Goal: Task Accomplishment & Management: Manage account settings

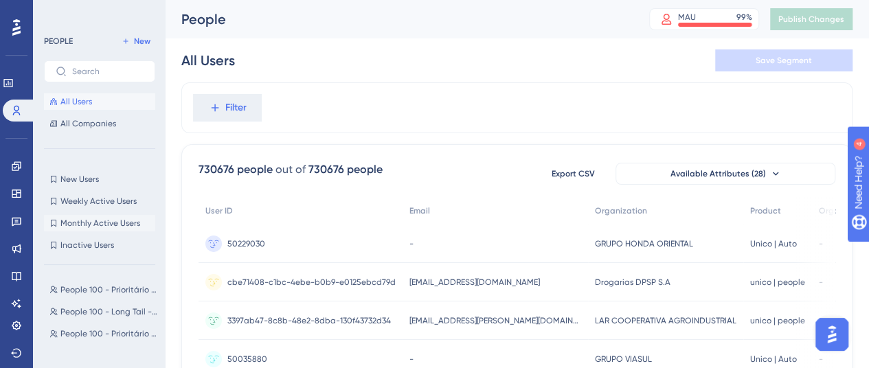
click at [89, 225] on span "Monthly Active Users" at bounding box center [100, 223] width 80 height 11
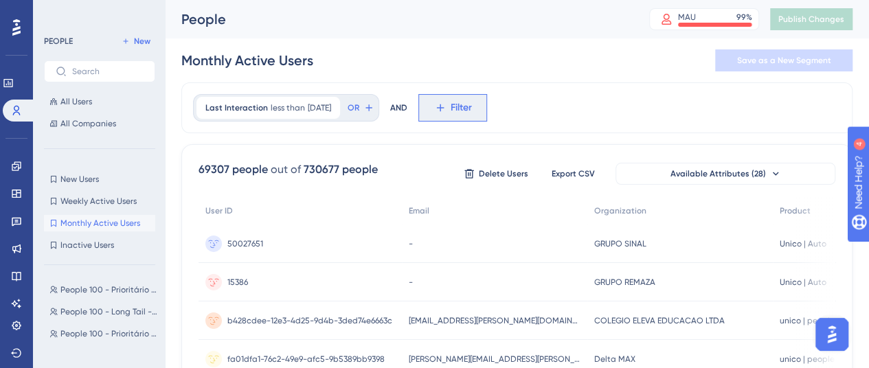
click at [464, 113] on button "Filter" at bounding box center [452, 107] width 69 height 27
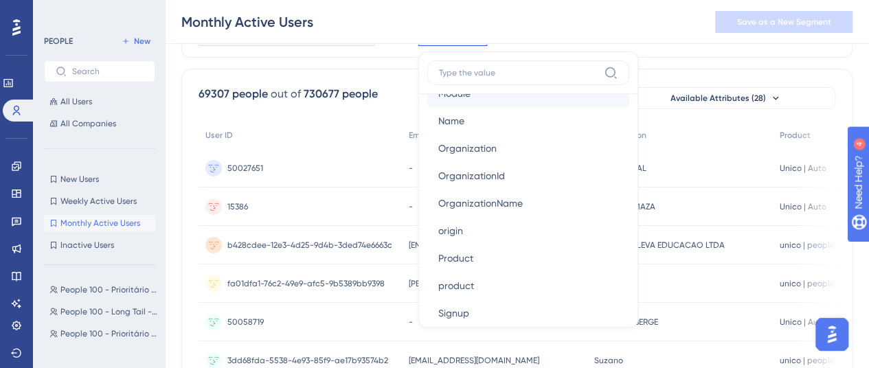
scroll to position [961, 0]
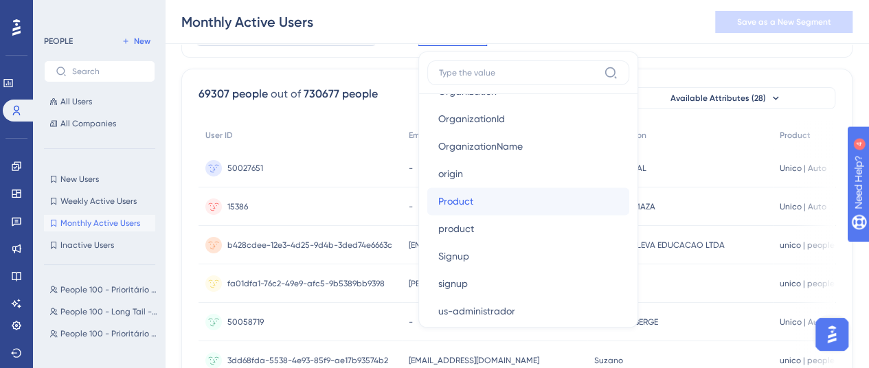
click at [473, 205] on span "Product" at bounding box center [455, 201] width 35 height 16
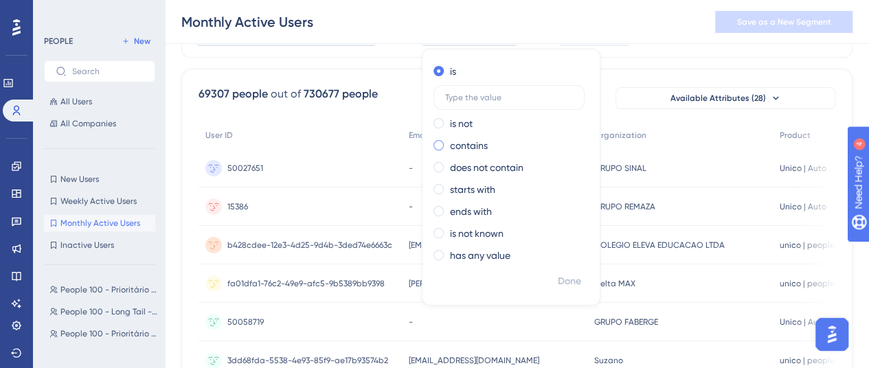
click at [476, 144] on label "contains" at bounding box center [469, 145] width 38 height 16
type input "auto"
click at [581, 280] on span "Done" at bounding box center [569, 281] width 23 height 16
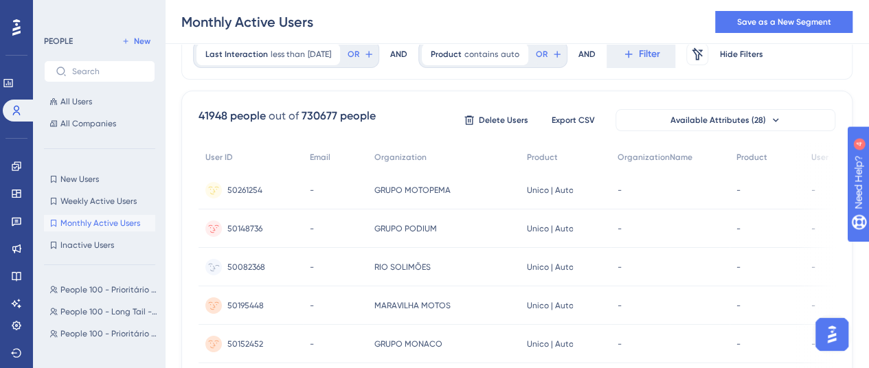
scroll to position [0, 0]
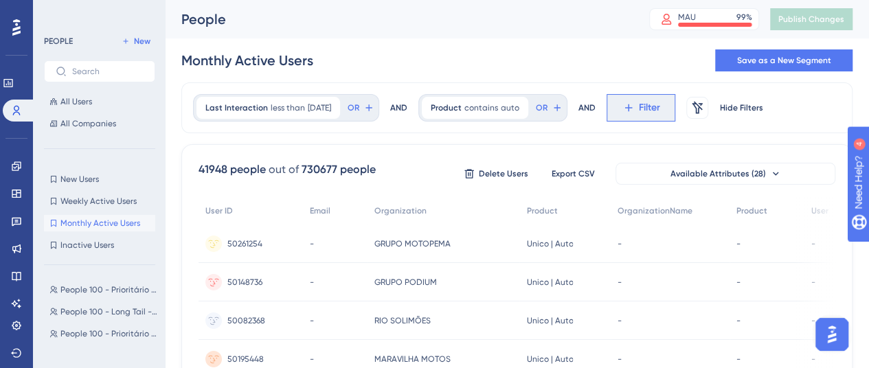
click at [657, 112] on span "Filter" at bounding box center [649, 108] width 21 height 16
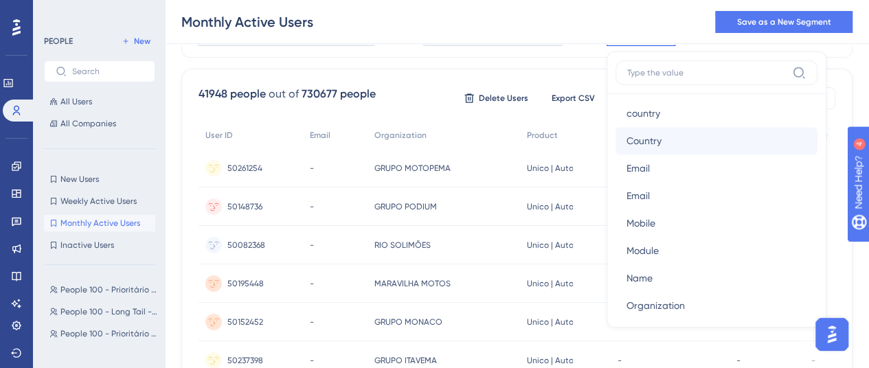
scroll to position [824, 0]
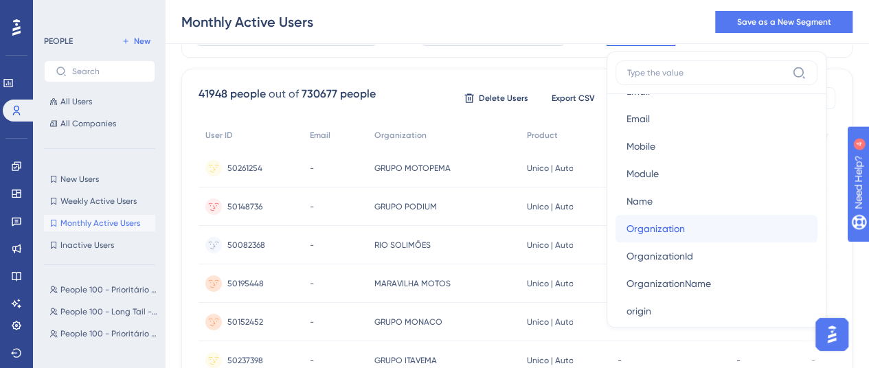
click at [703, 231] on button "Organization Organization" at bounding box center [716, 228] width 202 height 27
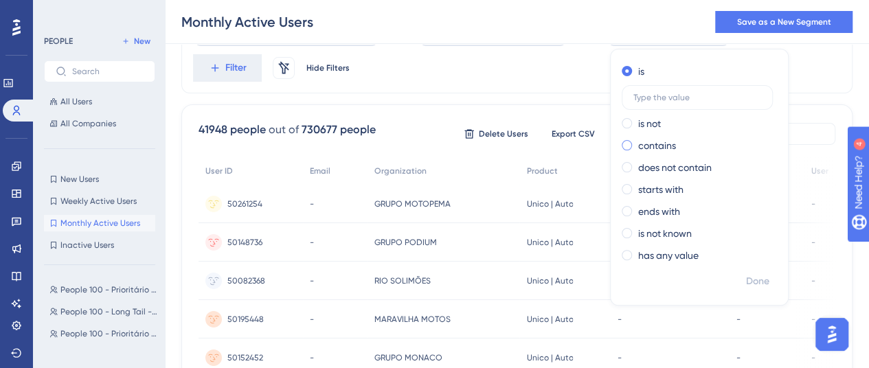
click at [665, 148] on label "contains" at bounding box center [657, 145] width 38 height 16
type input "sinal"
click at [762, 282] on span "Done" at bounding box center [757, 281] width 23 height 16
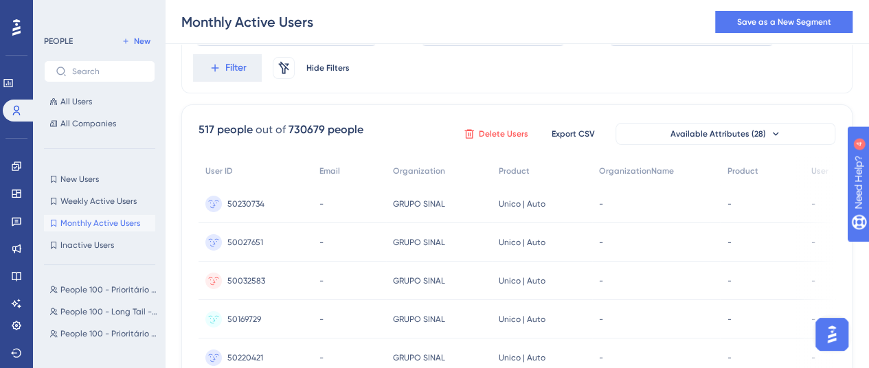
click at [479, 134] on span "Delete Users" at bounding box center [503, 133] width 49 height 11
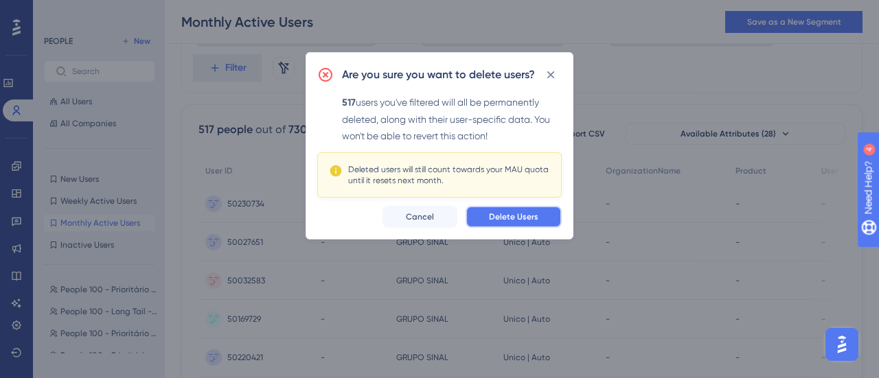
click at [534, 216] on span "Delete Users" at bounding box center [513, 217] width 49 height 11
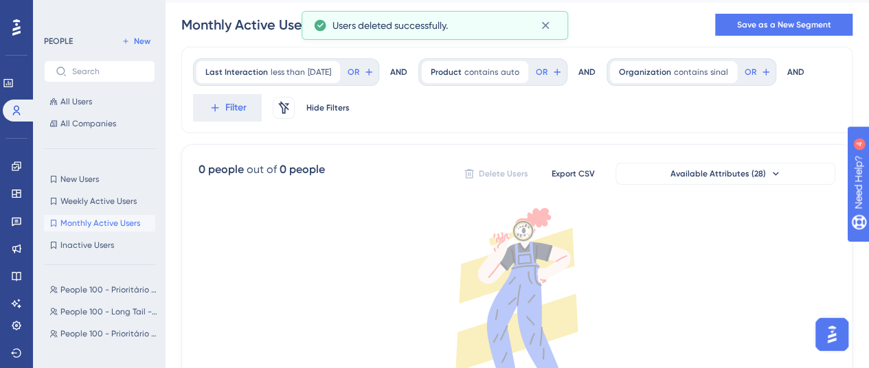
scroll to position [0, 0]
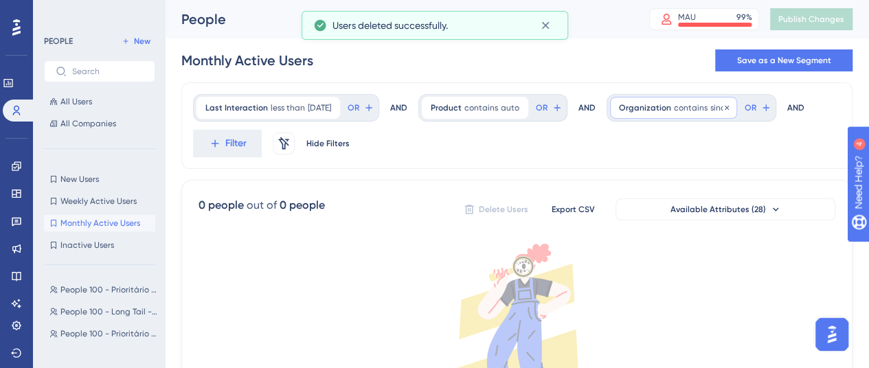
click at [705, 109] on span "contains" at bounding box center [691, 107] width 34 height 11
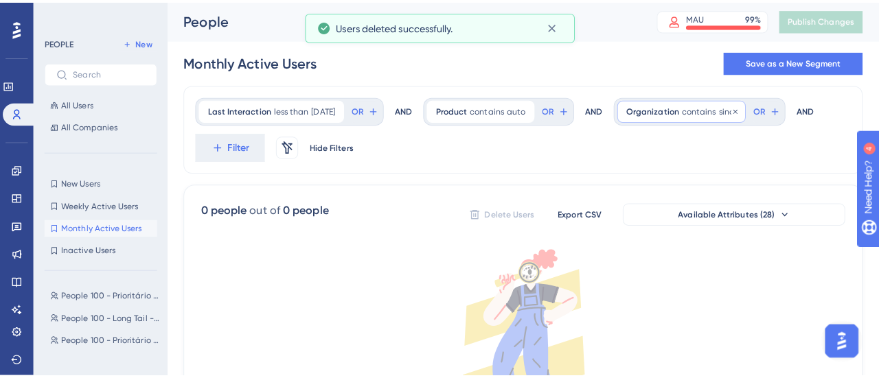
scroll to position [32, 0]
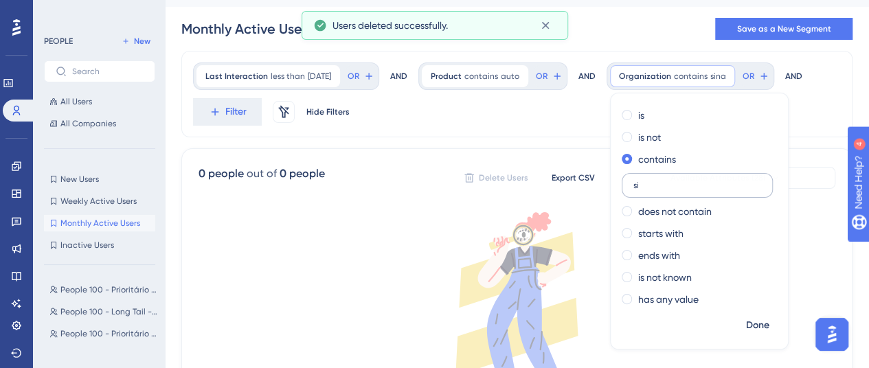
type input "s"
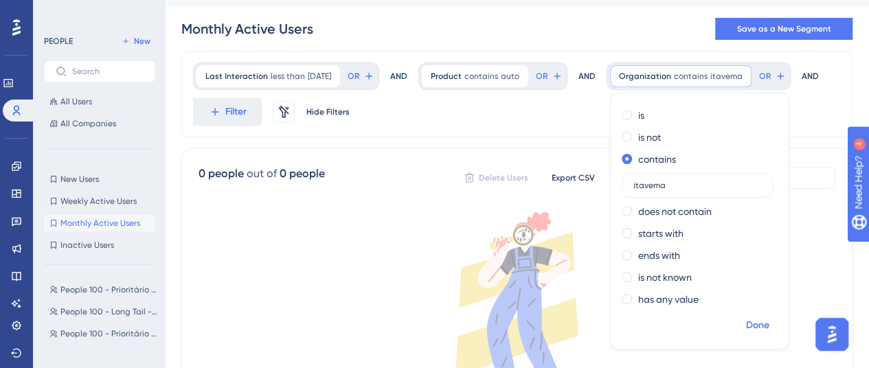
type input "itavema"
click at [769, 320] on span "Done" at bounding box center [757, 325] width 23 height 16
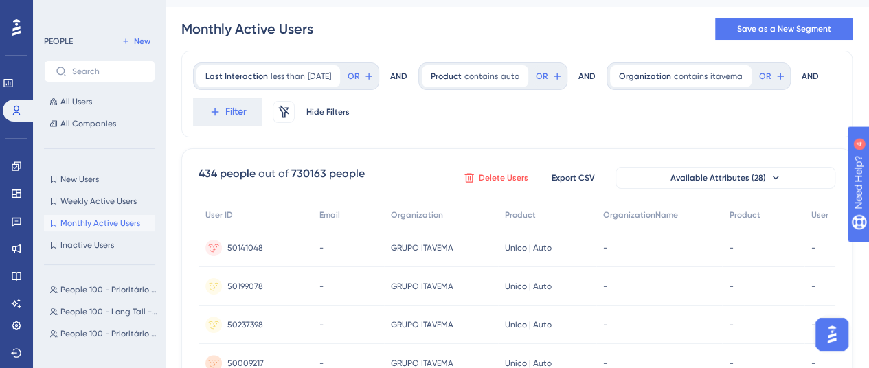
click at [492, 174] on span "Delete Users" at bounding box center [503, 177] width 49 height 11
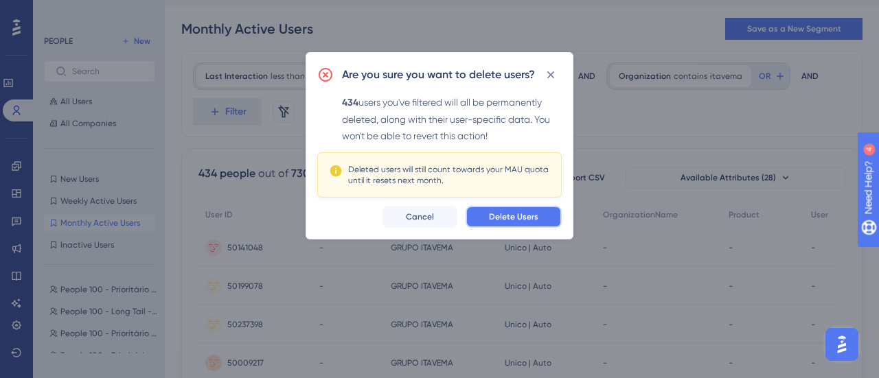
click at [506, 218] on span "Delete Users" at bounding box center [513, 217] width 49 height 11
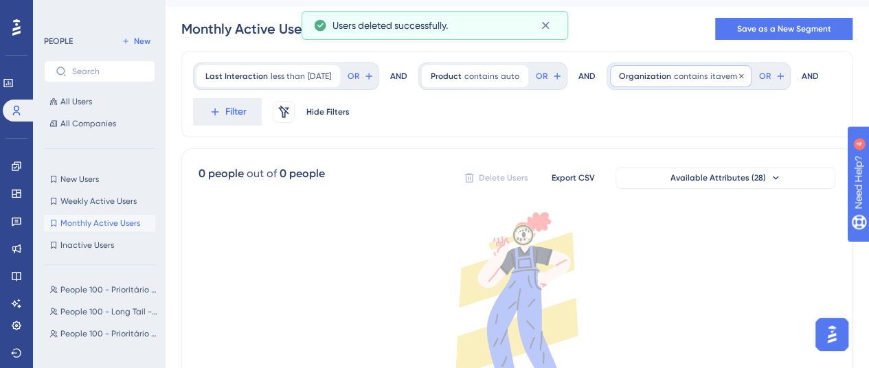
click at [736, 71] on span "itavema" at bounding box center [726, 76] width 32 height 11
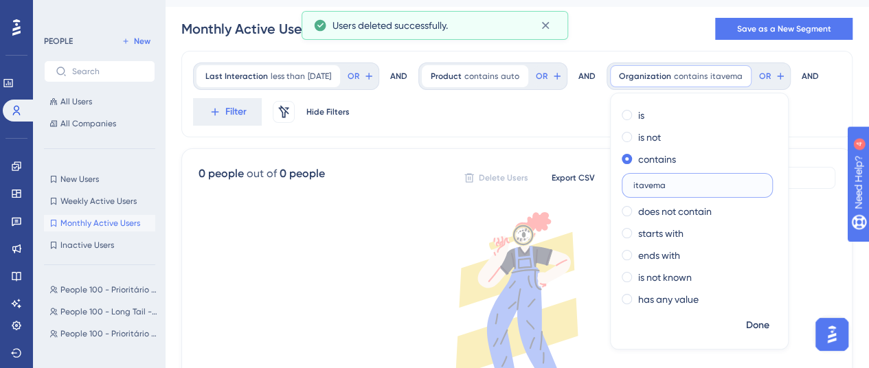
drag, startPoint x: 679, startPoint y: 186, endPoint x: 635, endPoint y: 185, distance: 44.7
click at [635, 185] on label "itavema" at bounding box center [697, 185] width 151 height 25
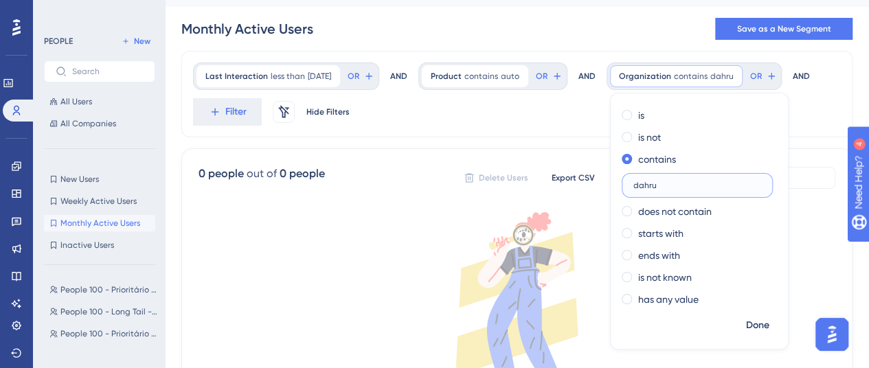
type input "dahru"
click at [766, 327] on span "Done" at bounding box center [757, 325] width 23 height 16
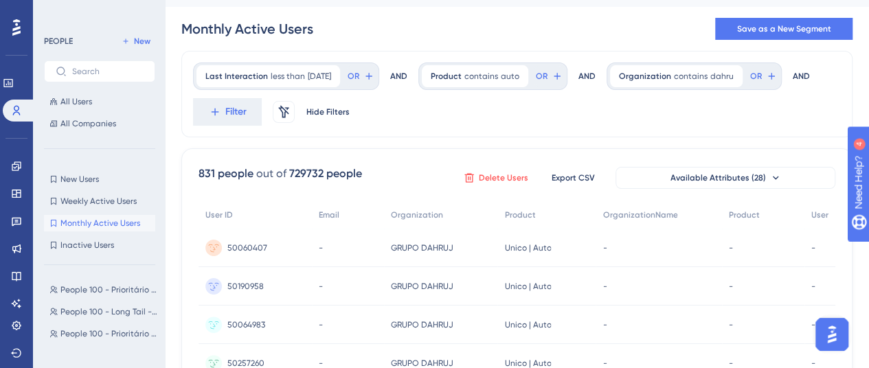
click at [481, 179] on span "Delete Users" at bounding box center [503, 177] width 49 height 11
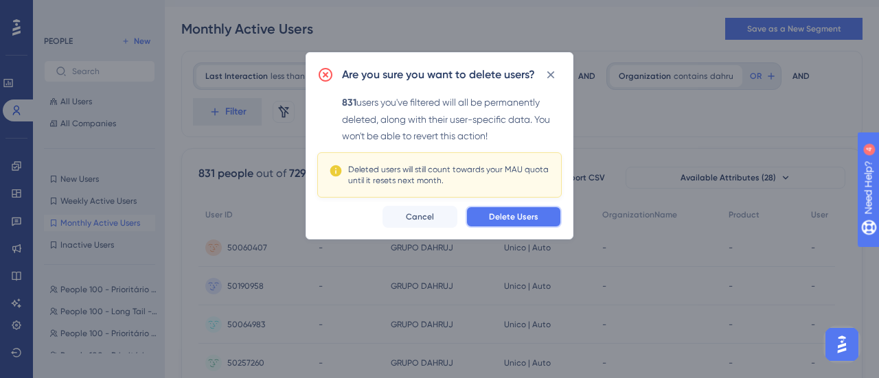
click at [494, 220] on span "Delete Users" at bounding box center [513, 217] width 49 height 11
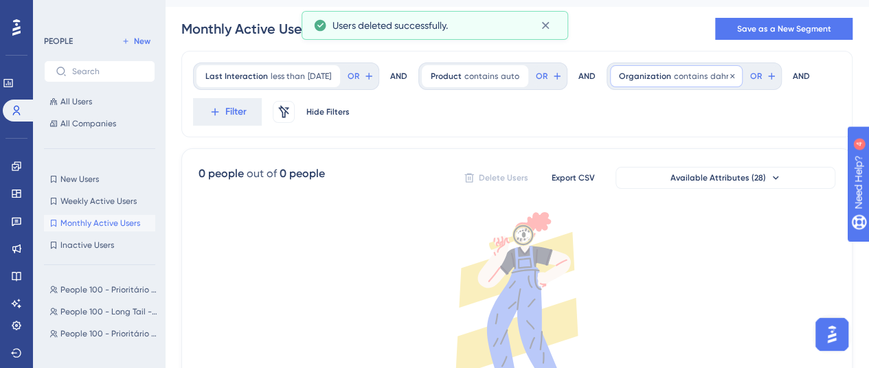
click at [730, 73] on span "dahru" at bounding box center [721, 76] width 23 height 11
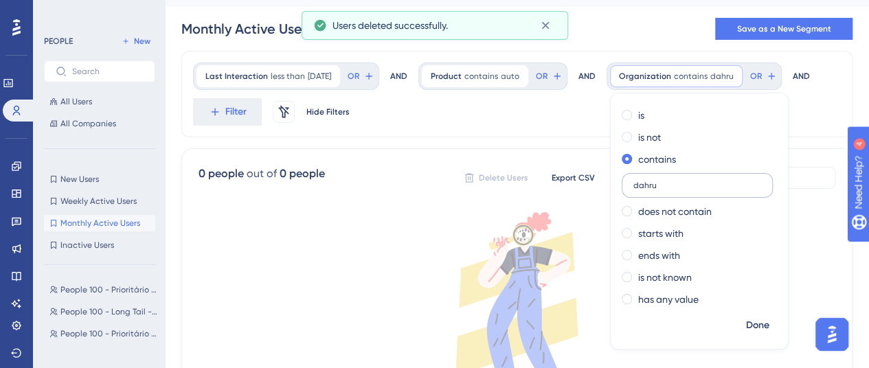
drag, startPoint x: 697, startPoint y: 186, endPoint x: 641, endPoint y: 187, distance: 55.6
click at [641, 187] on label "dahru" at bounding box center [697, 185] width 151 height 25
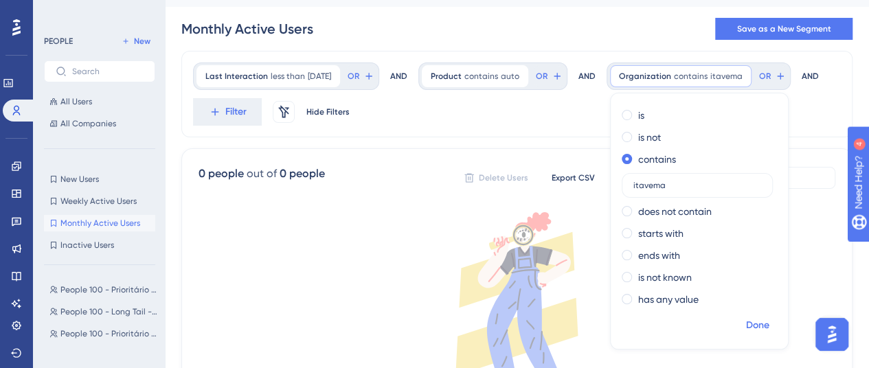
type input "itavema"
click at [769, 328] on span "Done" at bounding box center [757, 325] width 23 height 16
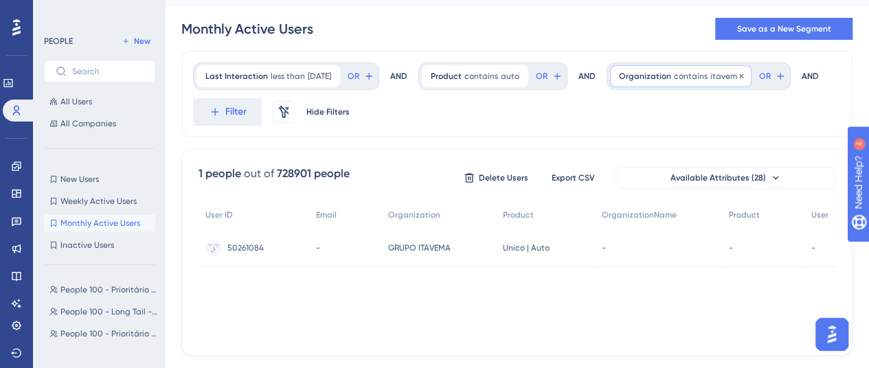
click at [731, 73] on span "itavema" at bounding box center [726, 76] width 32 height 11
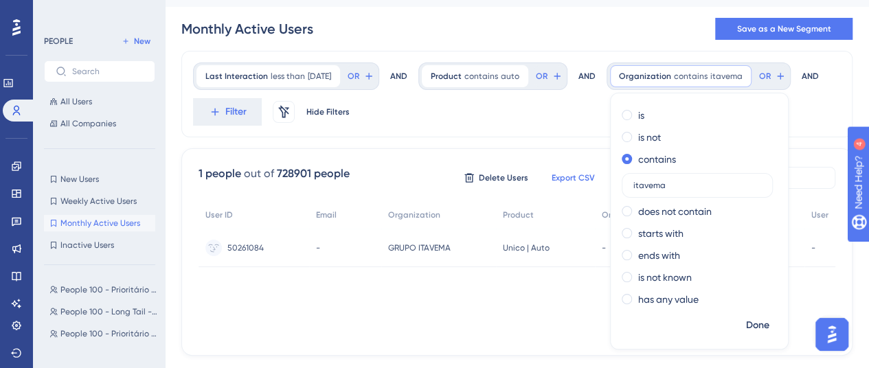
drag, startPoint x: 687, startPoint y: 183, endPoint x: 584, endPoint y: 182, distance: 102.3
click at [584, 182] on div "Last Interaction less than [DATE] [DATE] Remove OR AND Product contains auto au…" at bounding box center [516, 203] width 671 height 305
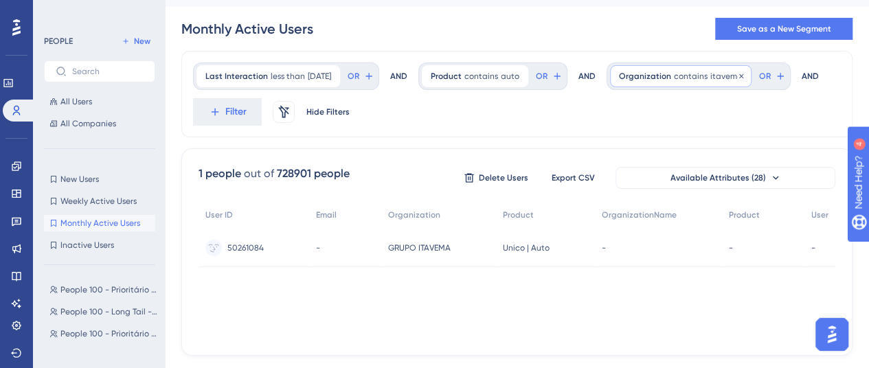
click at [724, 73] on span "itavema" at bounding box center [726, 76] width 32 height 11
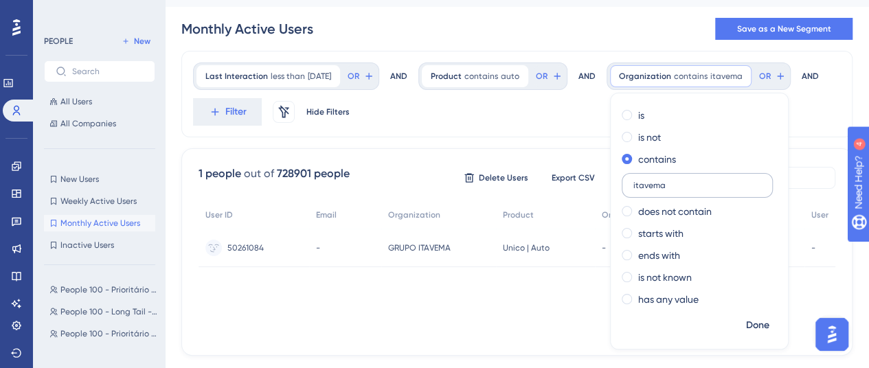
click at [693, 183] on input "itavema" at bounding box center [697, 186] width 128 height 10
type input "i"
type input "revemar"
click at [769, 323] on span "Done" at bounding box center [757, 325] width 23 height 16
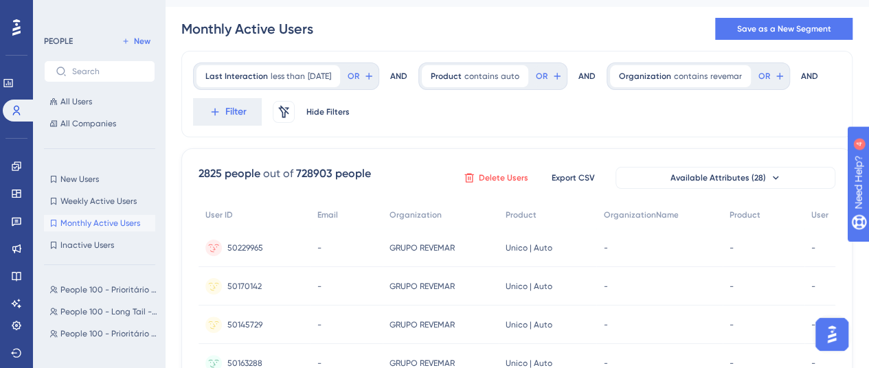
click at [496, 172] on span "Delete Users" at bounding box center [503, 177] width 49 height 11
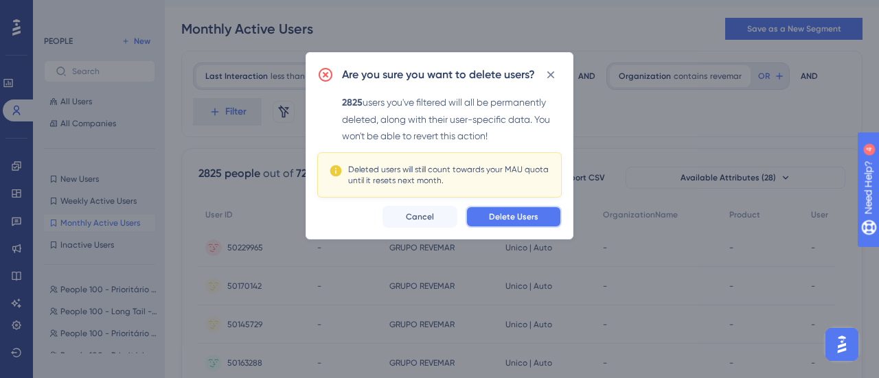
click at [521, 222] on button "Delete Users" at bounding box center [514, 217] width 96 height 22
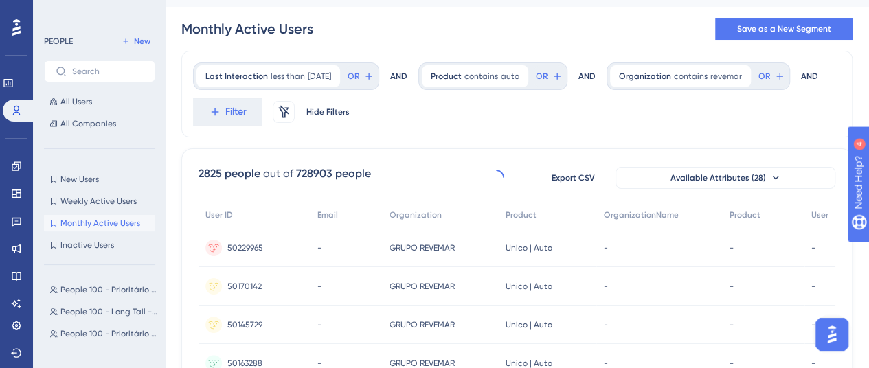
click at [449, 38] on div "Monthly Active Users Save as a New Segment" at bounding box center [516, 29] width 671 height 44
click at [19, 356] on icon at bounding box center [16, 352] width 11 height 11
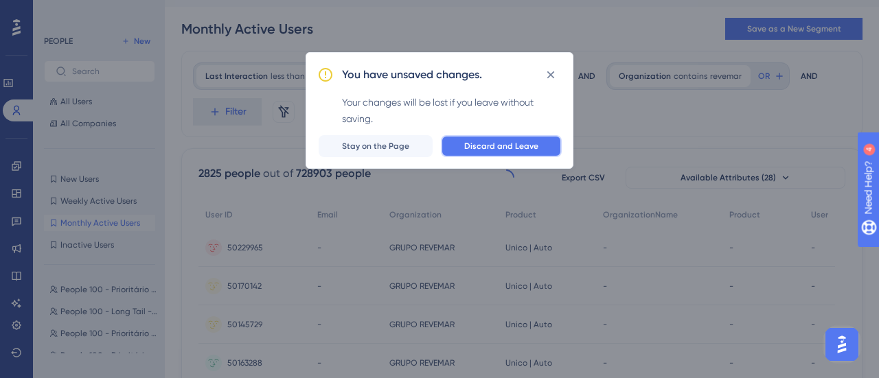
click at [521, 144] on span "Discard and Leave" at bounding box center [501, 146] width 74 height 11
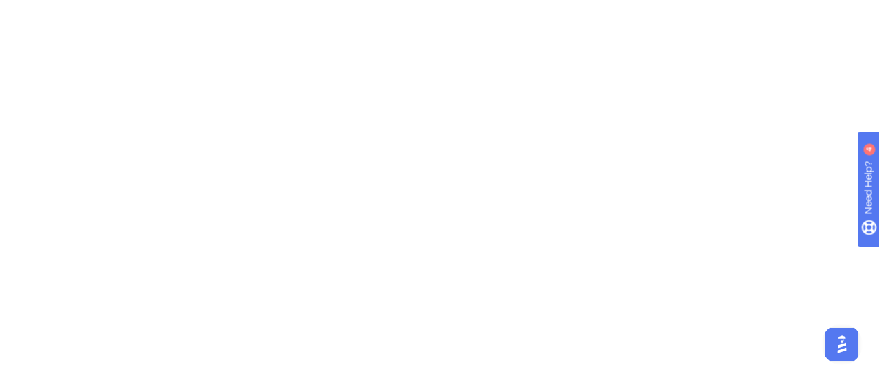
scroll to position [0, 0]
